Goal: Check status: Check status

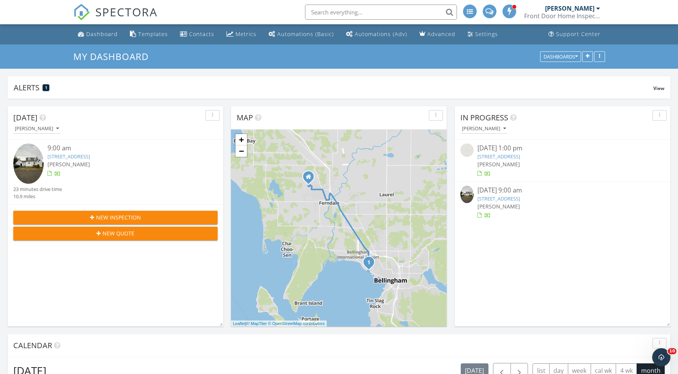
click at [515, 199] on link "[STREET_ADDRESS]" at bounding box center [498, 198] width 43 height 7
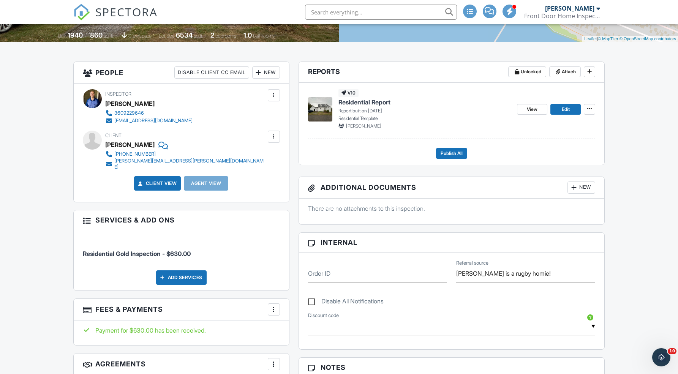
scroll to position [162, 0]
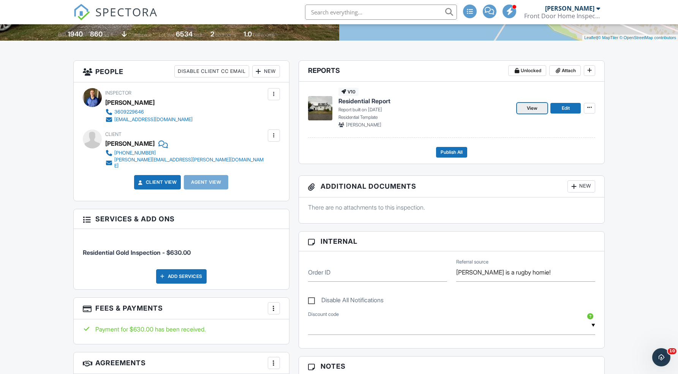
click at [536, 108] on span "View" at bounding box center [532, 108] width 11 height 8
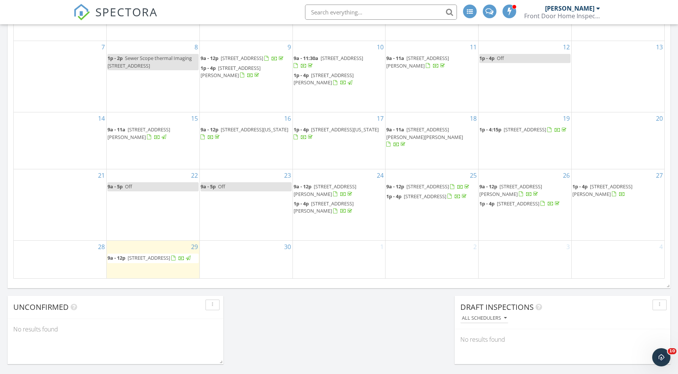
scroll to position [419, 0]
